Goal: Information Seeking & Learning: Compare options

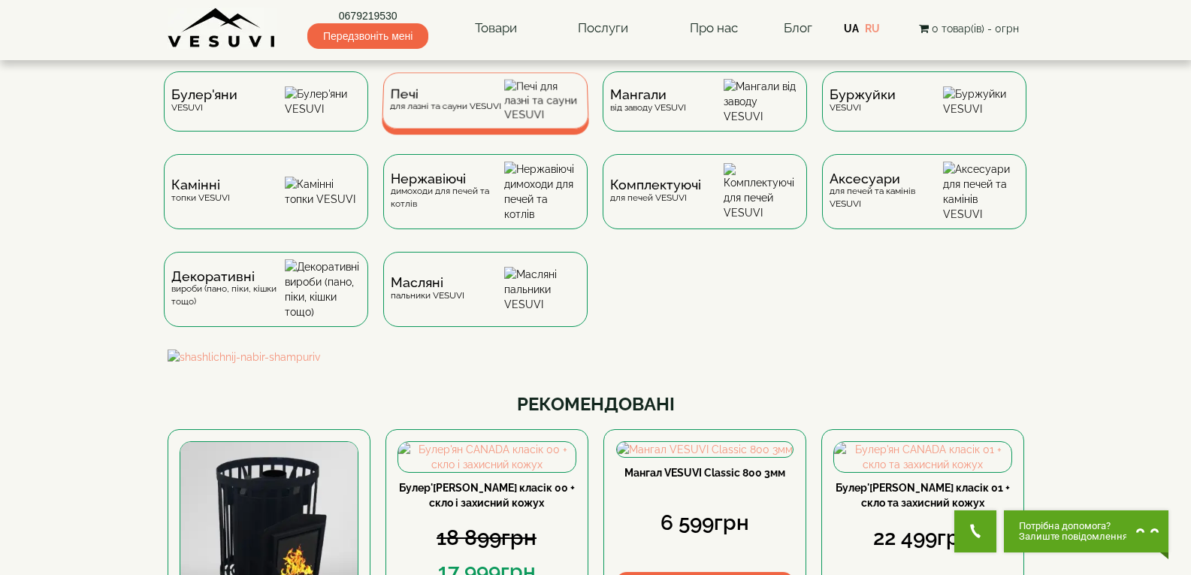
click at [452, 112] on div "Печі для лазні та сауни VESUVI" at bounding box center [444, 100] width 111 height 23
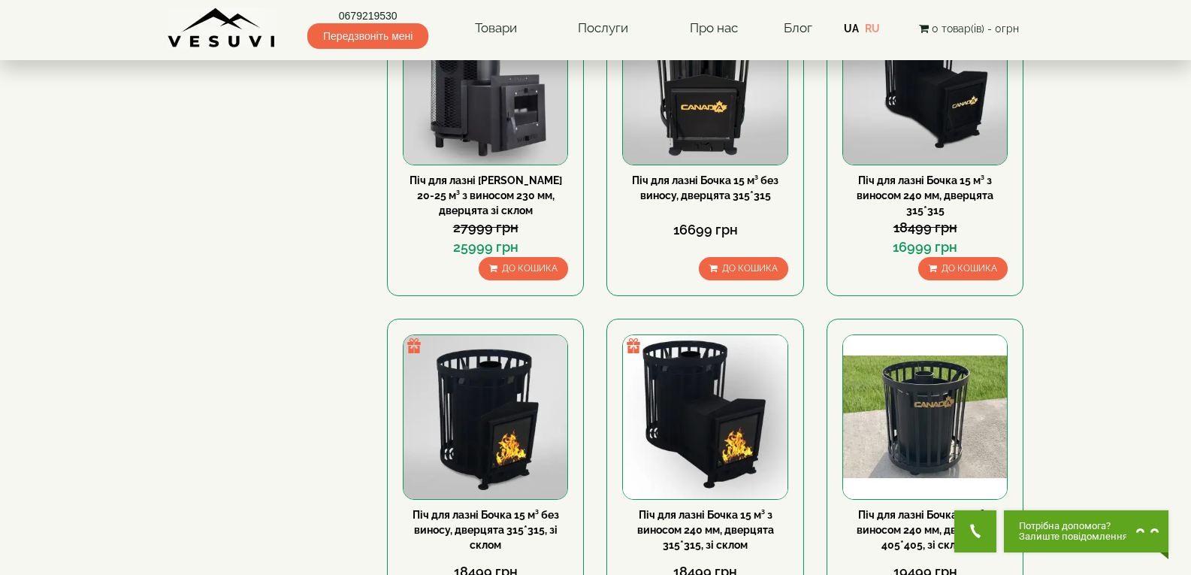
scroll to position [301, 0]
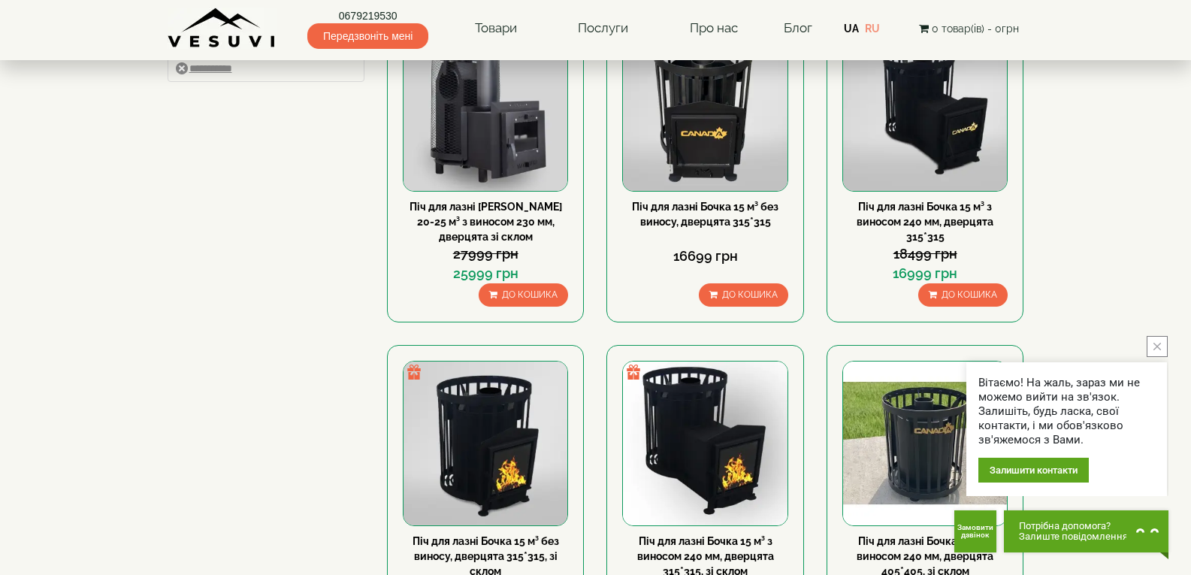
click at [1156, 352] on button "close button" at bounding box center [1157, 346] width 21 height 21
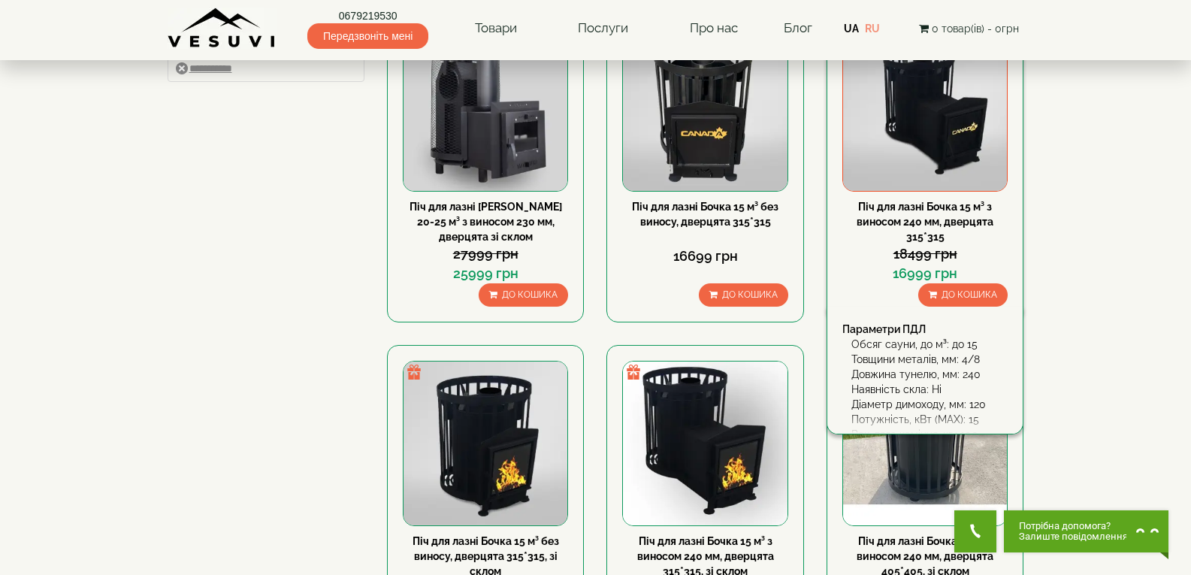
click at [866, 145] on img at bounding box center [925, 108] width 164 height 164
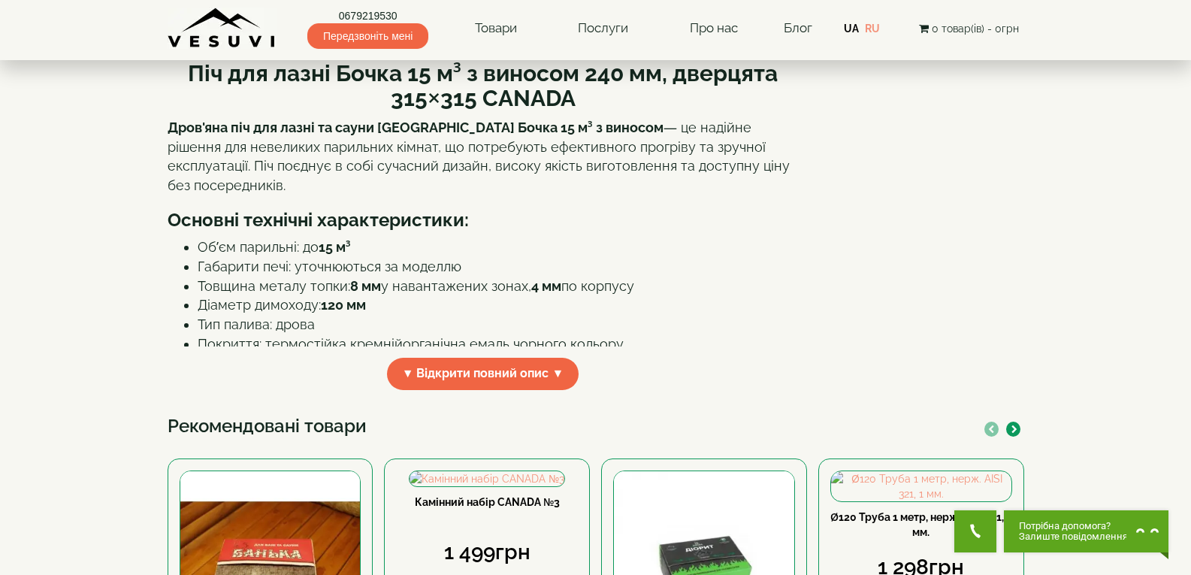
scroll to position [451, 0]
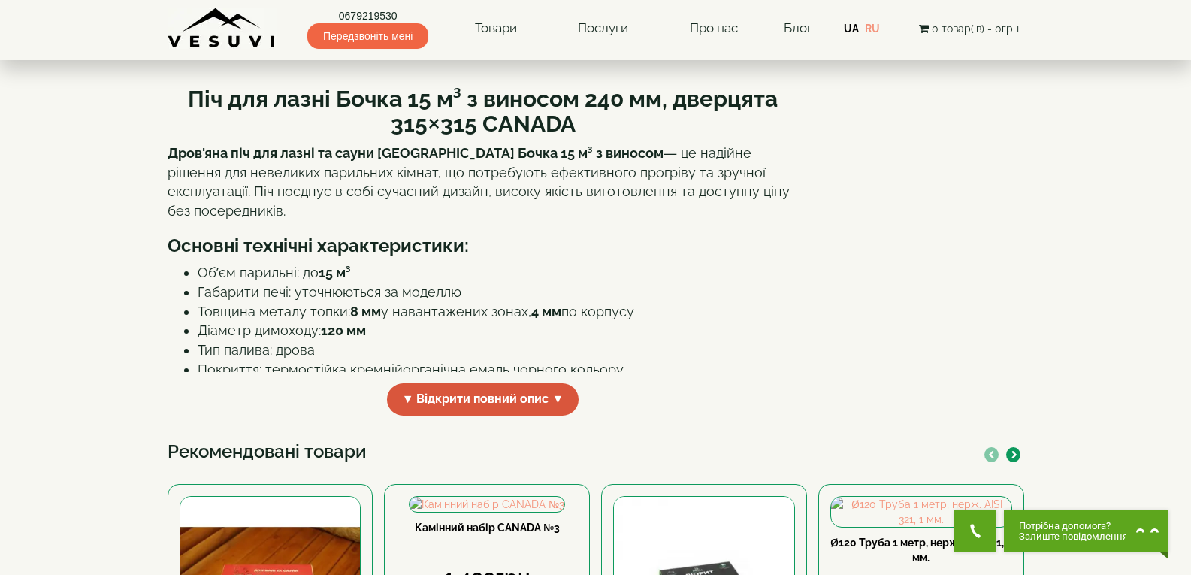
click at [538, 401] on span "▼ Відкрити повний опис ▼" at bounding box center [483, 399] width 192 height 32
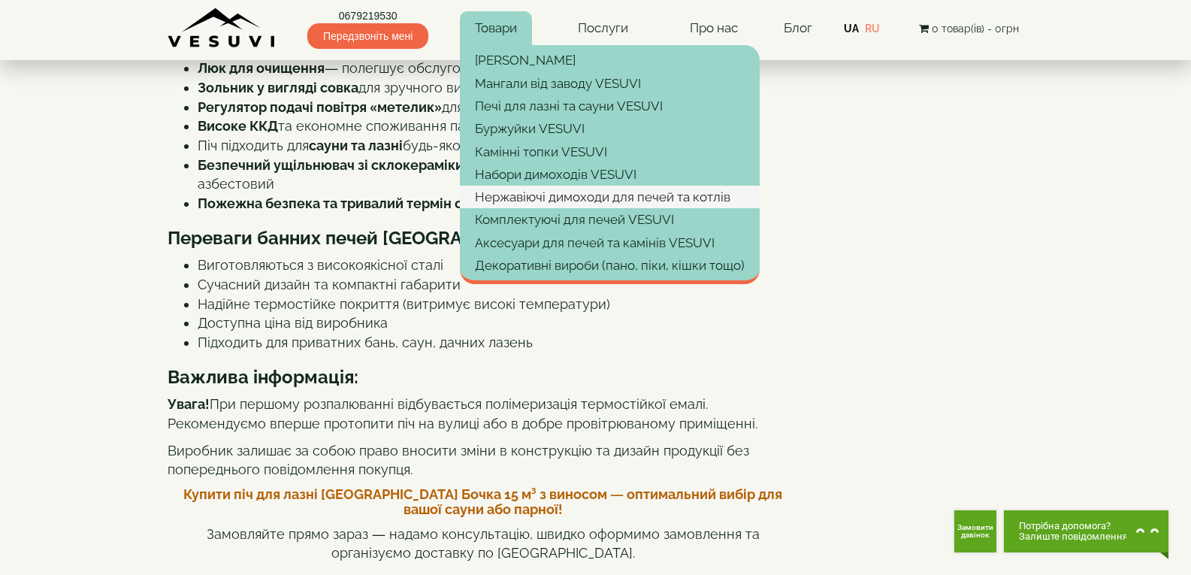
scroll to position [804, 0]
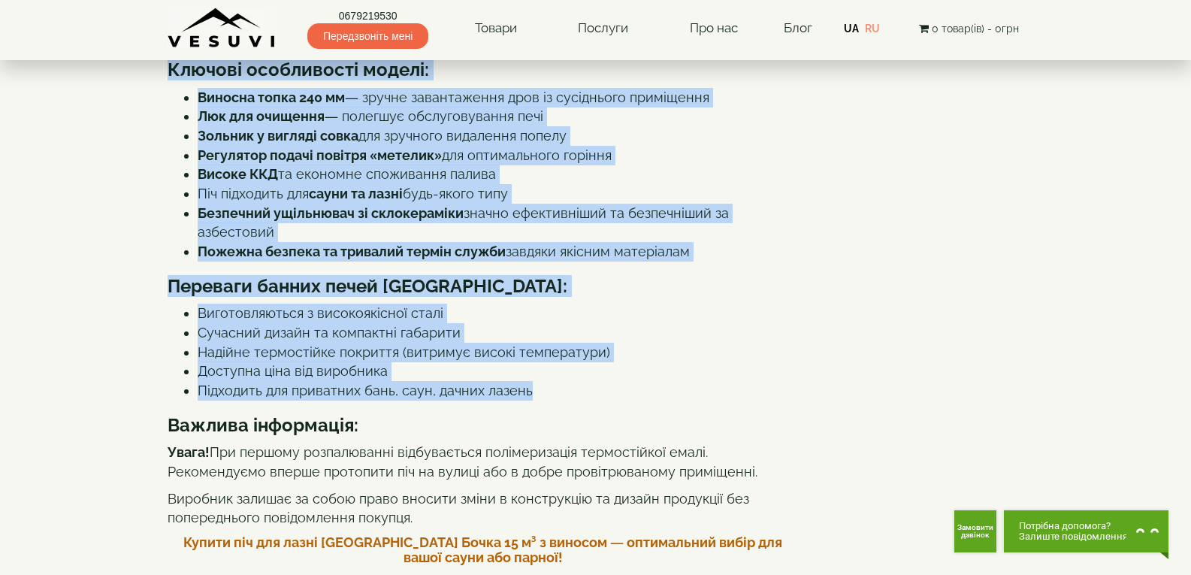
drag, startPoint x: 190, startPoint y: 167, endPoint x: 571, endPoint y: 377, distance: 434.7
click at [571, 377] on div "Піч для лазні Бочка 15 м³ з виносом 240 мм, дверцята 315×315 CANADA Дров'яна пі…" at bounding box center [483, 559] width 631 height 1682
copy div "Піч для лазні Бочка 15 м³ з виносом 240 мм, дверцята 315×315 CANADA Дров'яна пі…"
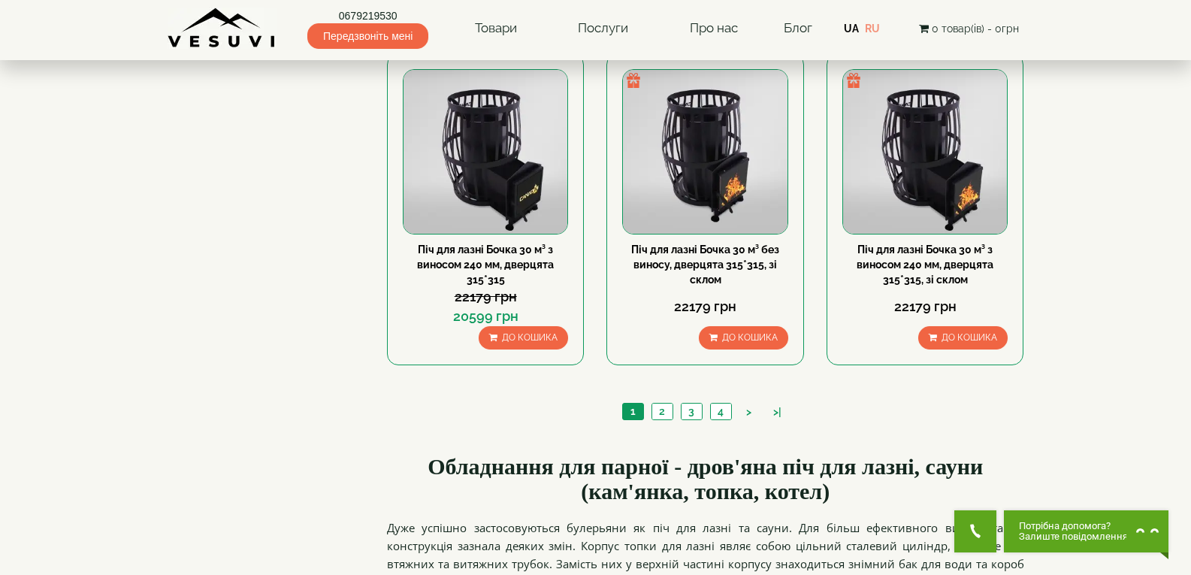
scroll to position [1522, 0]
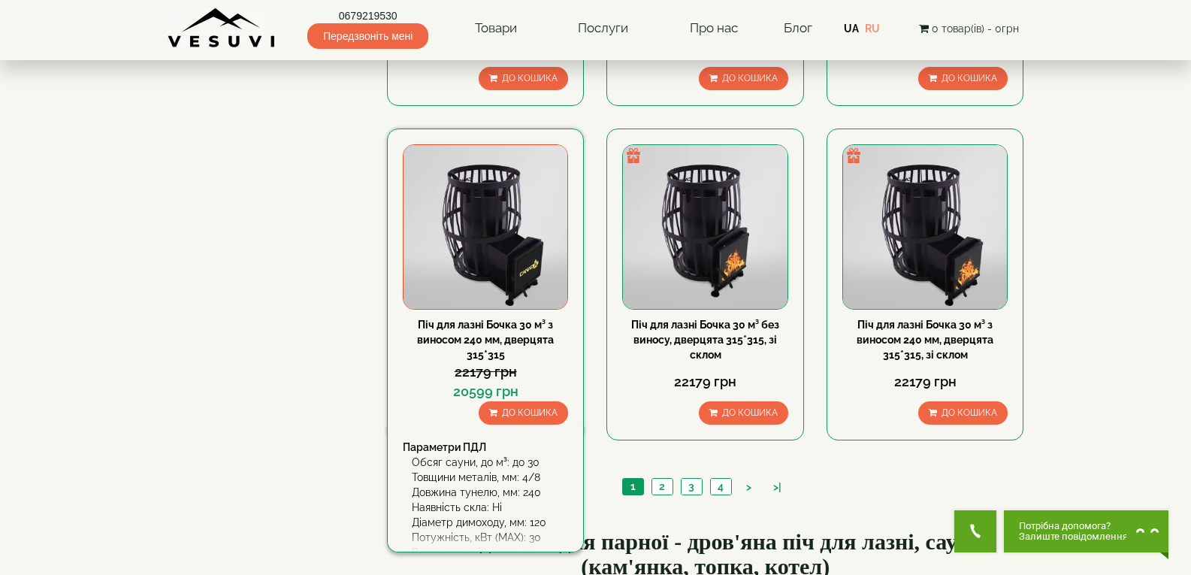
click at [522, 254] on img at bounding box center [486, 227] width 164 height 164
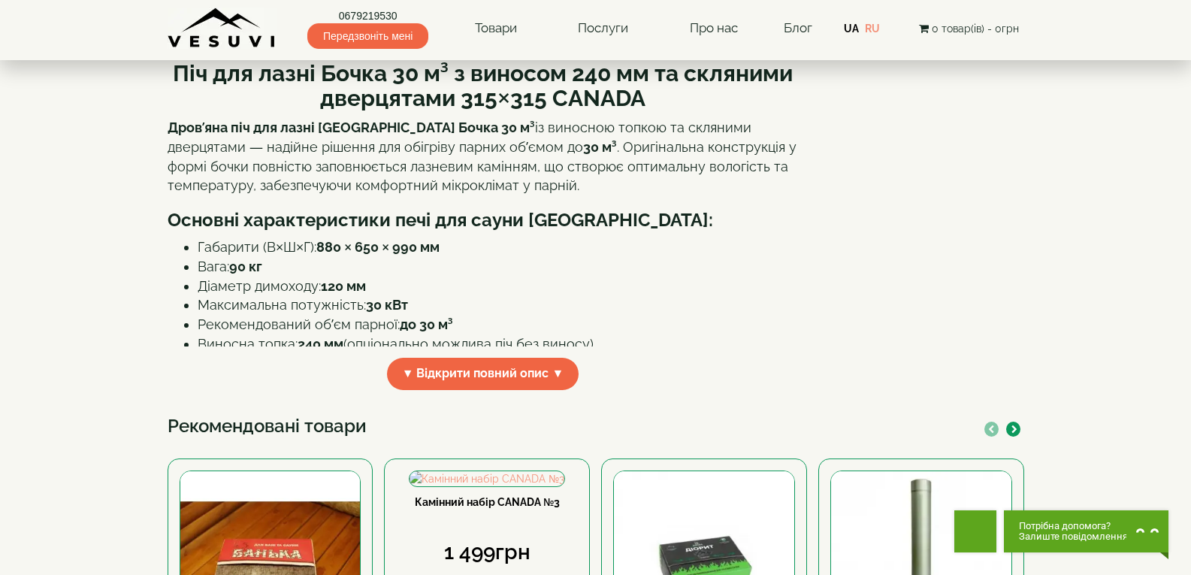
scroll to position [376, 0]
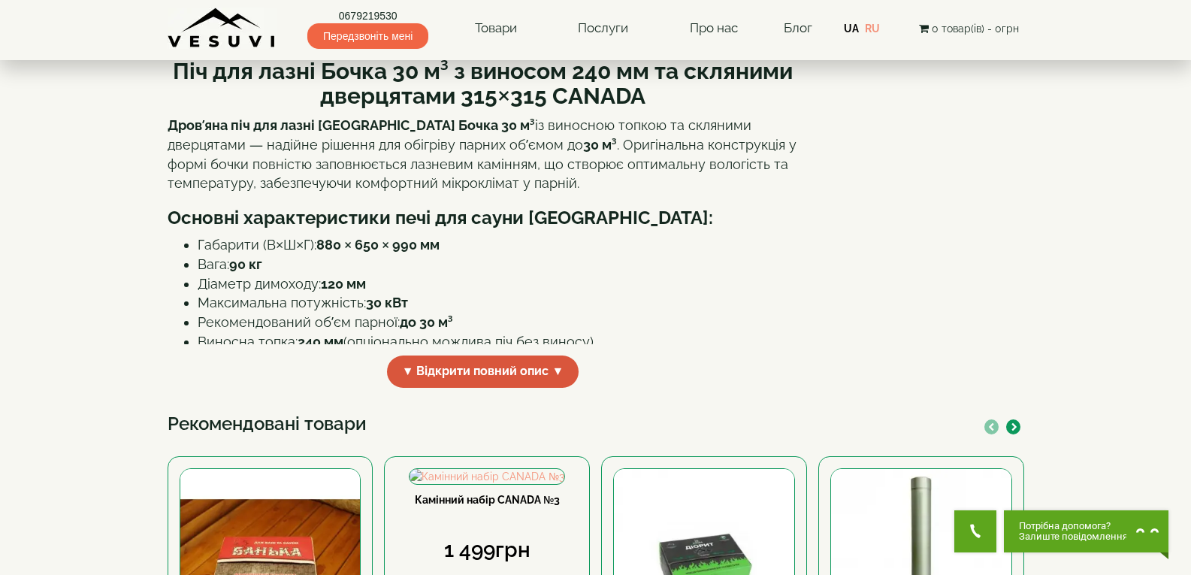
click at [447, 388] on span "▼ Відкрити повний опис ▼" at bounding box center [483, 372] width 192 height 32
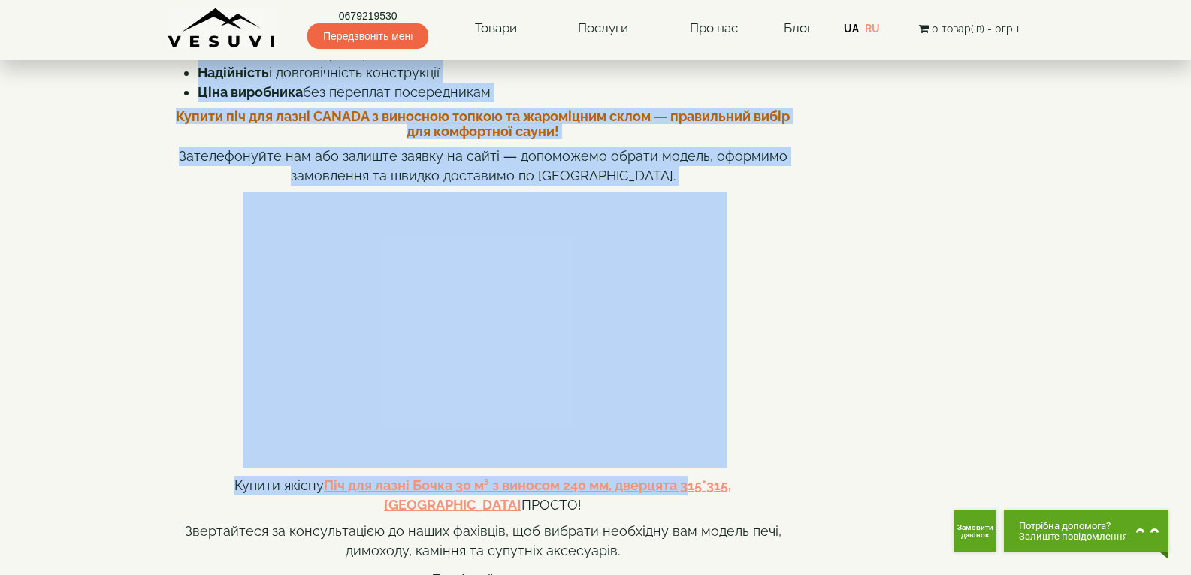
scroll to position [1128, 0]
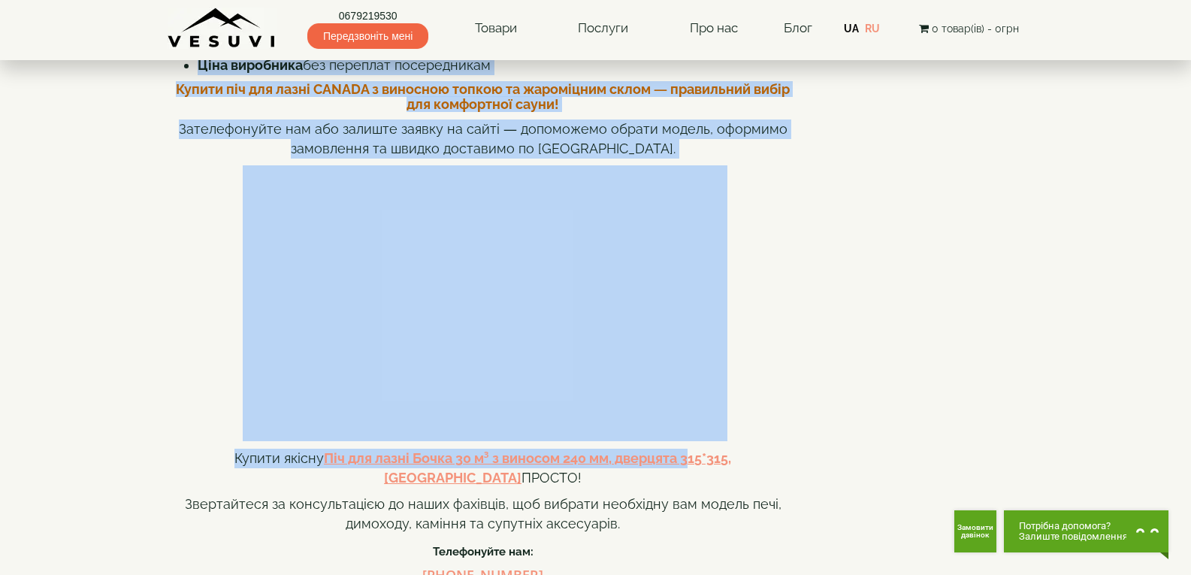
drag, startPoint x: 176, startPoint y: 174, endPoint x: 568, endPoint y: 166, distance: 391.7
click at [568, 166] on div "Піч для лазні Бочка 30 м³ з виносом 240 мм та скляними дверцятами 315×315 CANAD…" at bounding box center [483, 119] width 631 height 1655
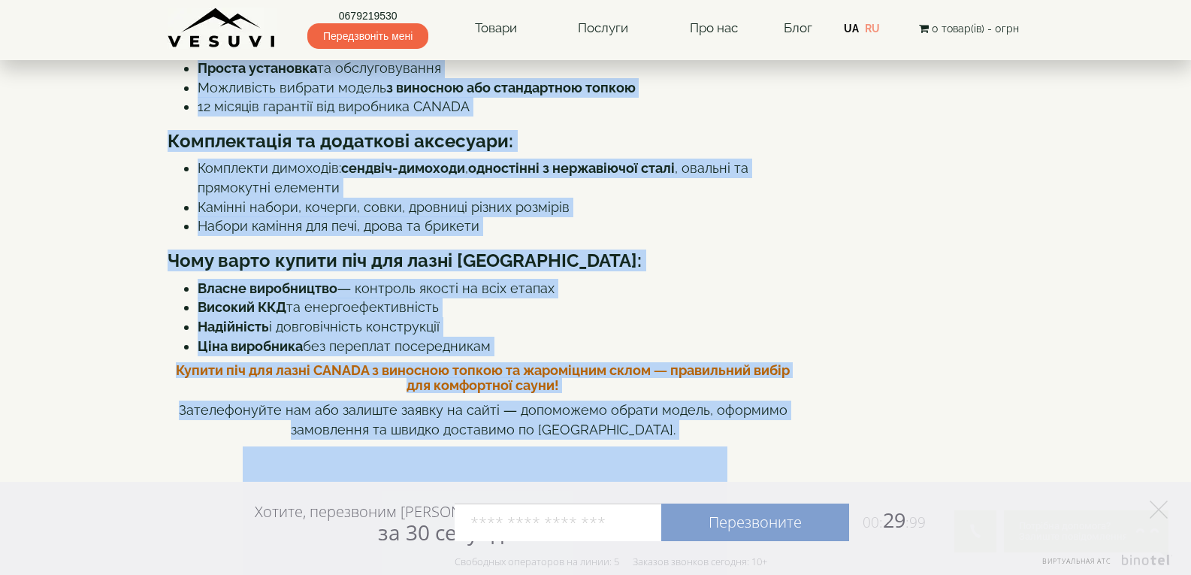
scroll to position [913, 0]
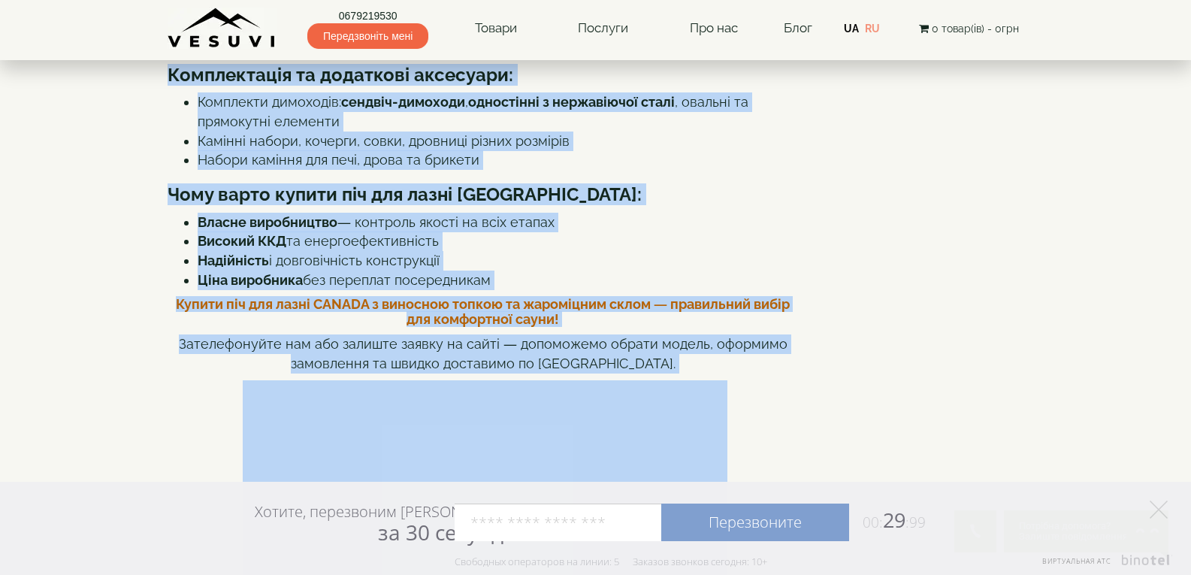
drag, startPoint x: 177, startPoint y: 175, endPoint x: 551, endPoint y: 382, distance: 427.0
click at [551, 382] on div "Піч для лазні Бочка 30 м³ з виносом 240 мм та скляними дверцятами 315×315 CANAD…" at bounding box center [483, 334] width 631 height 1655
copy div "Піч для лазні Бочка 30 м³ з виносом 240 мм та скляними дверцятами 315×315 CANAD…"
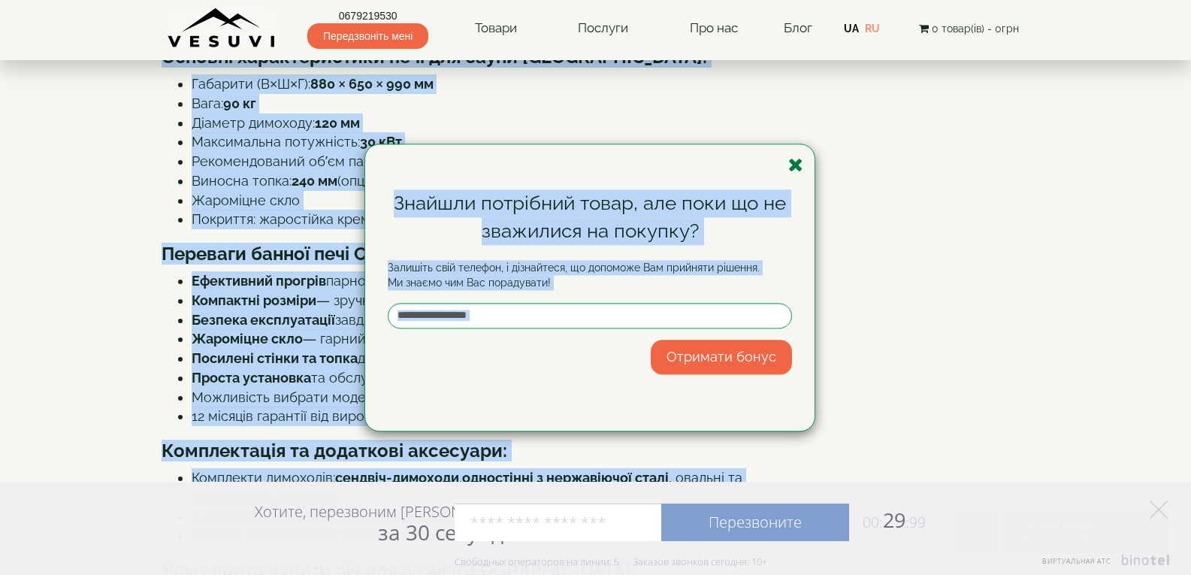
click at [799, 168] on icon "button" at bounding box center [796, 165] width 15 height 19
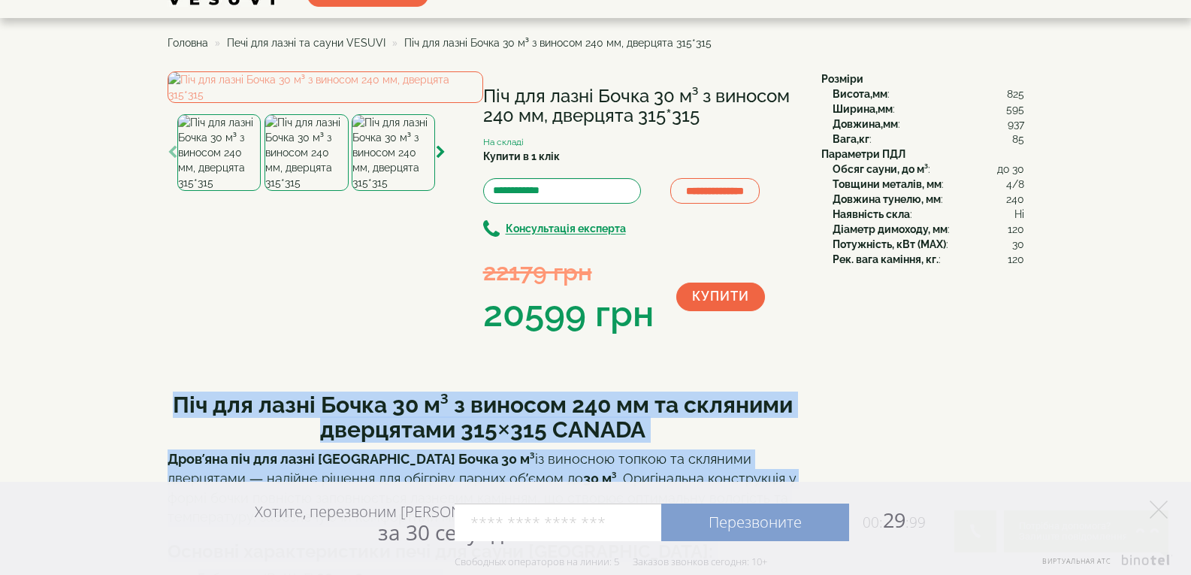
scroll to position [0, 0]
